Goal: Transaction & Acquisition: Purchase product/service

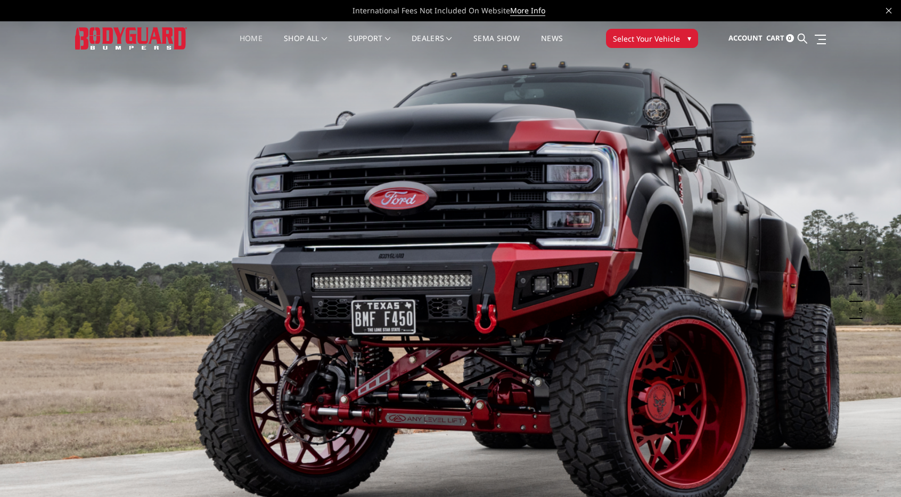
drag, startPoint x: 339, startPoint y: 450, endPoint x: 363, endPoint y: 133, distance: 318.5
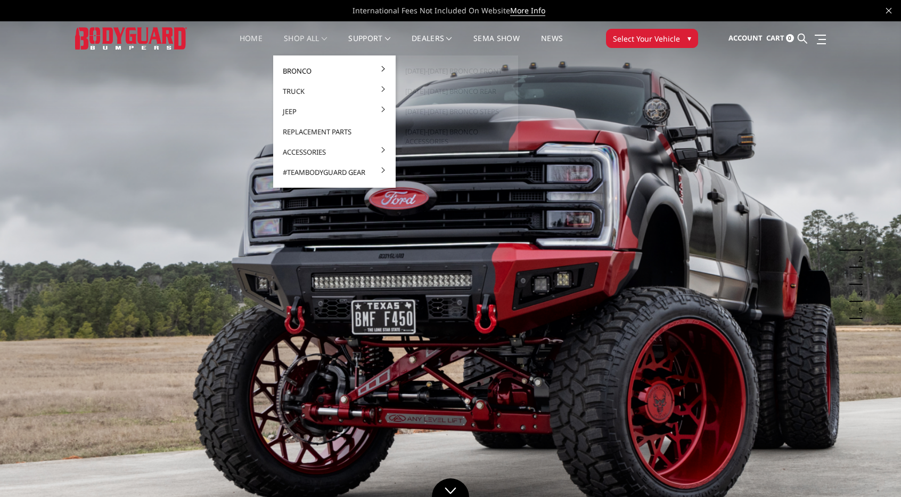
click at [320, 71] on link "Bronco" at bounding box center [335, 71] width 114 height 20
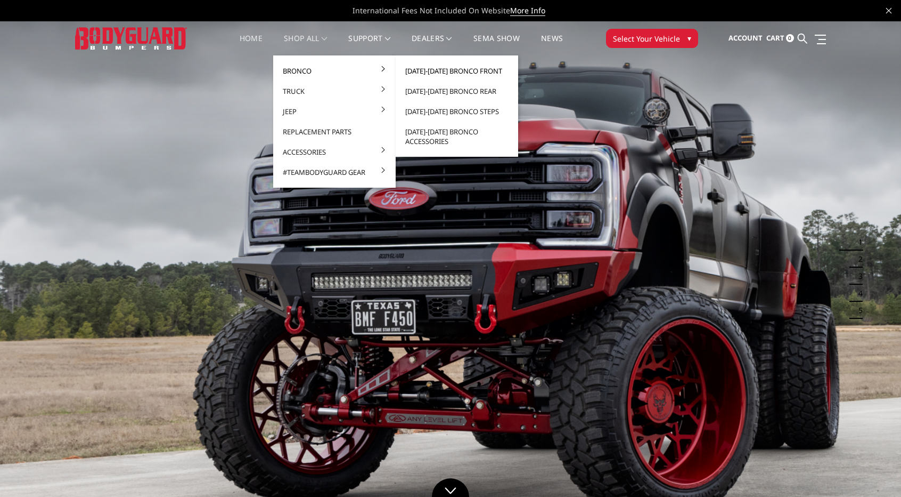
click at [446, 71] on link "[DATE]-[DATE] Bronco Front" at bounding box center [457, 71] width 114 height 20
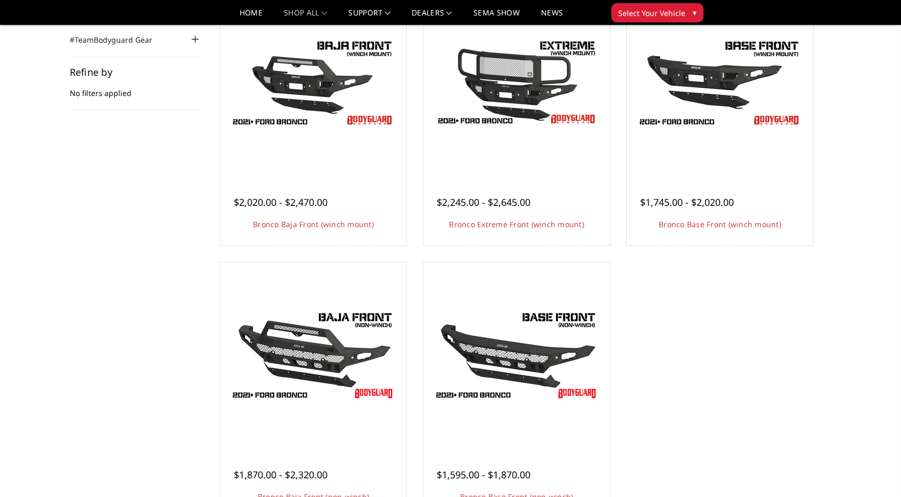
scroll to position [160, 0]
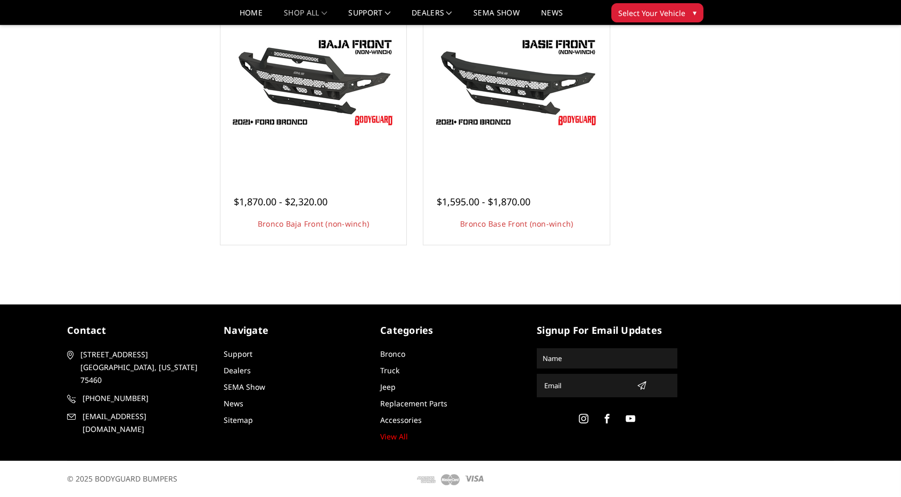
drag, startPoint x: 669, startPoint y: 437, endPoint x: 616, endPoint y: 518, distance: 97.4
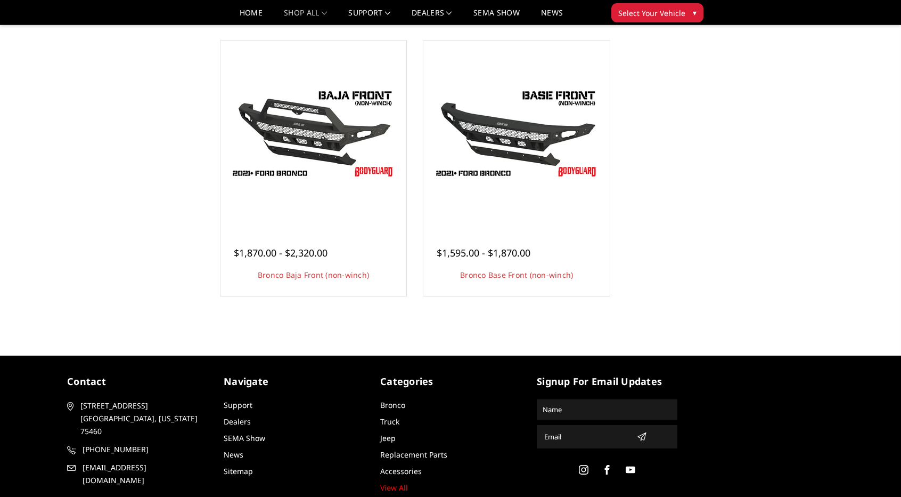
scroll to position [0, 0]
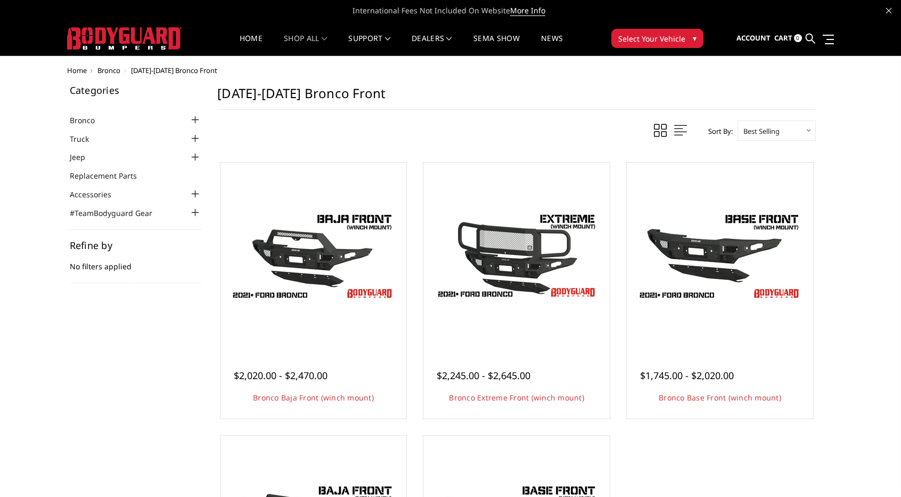
drag, startPoint x: 776, startPoint y: 417, endPoint x: 606, endPoint y: 108, distance: 353.1
click at [135, 34] on img at bounding box center [124, 38] width 115 height 22
